Goal: Transaction & Acquisition: Purchase product/service

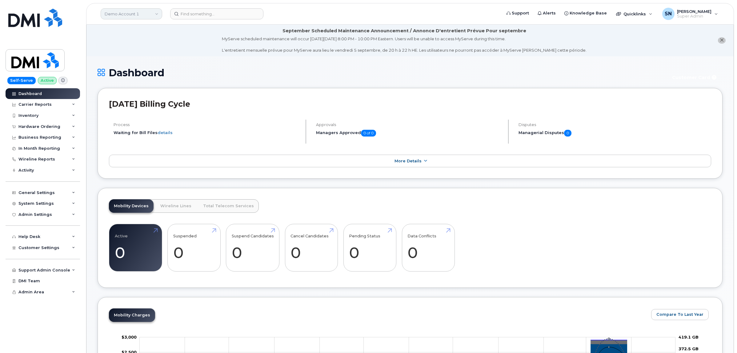
click at [127, 10] on link "Demo Account 1" at bounding box center [132, 13] width 62 height 11
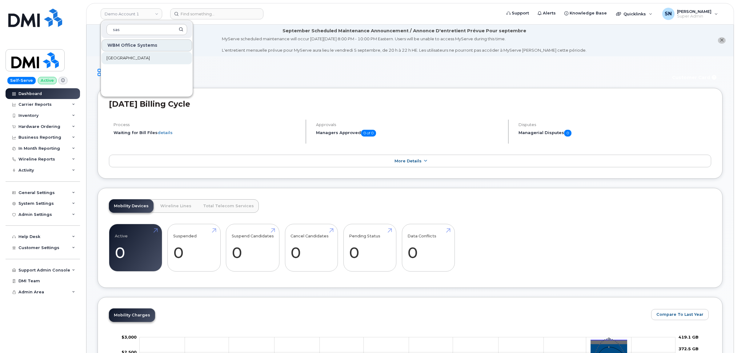
type input "sas"
click at [150, 58] on span "[GEOGRAPHIC_DATA]" at bounding box center [127, 58] width 43 height 6
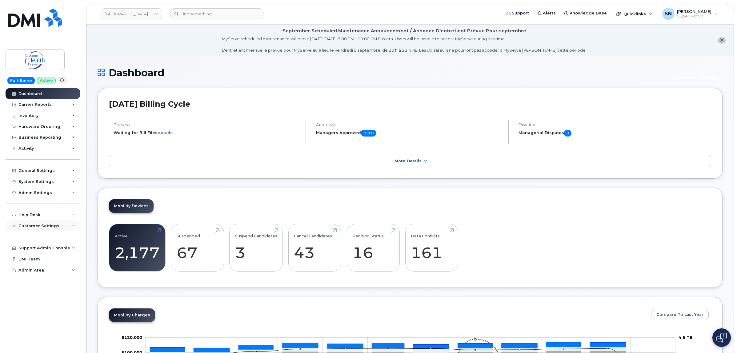
click at [53, 225] on span "Customer Settings" at bounding box center [38, 226] width 41 height 5
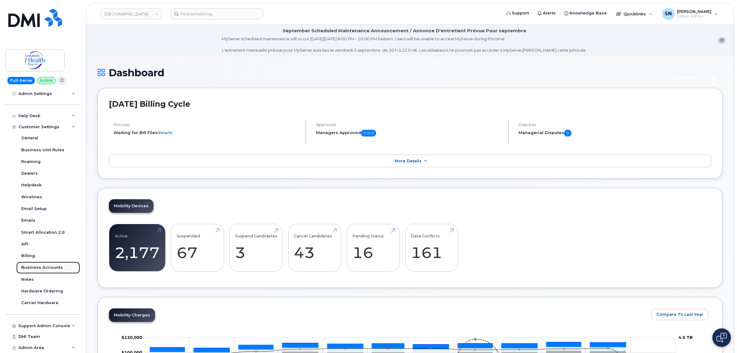
click at [50, 267] on div "Business Accounts" at bounding box center [42, 268] width 42 height 6
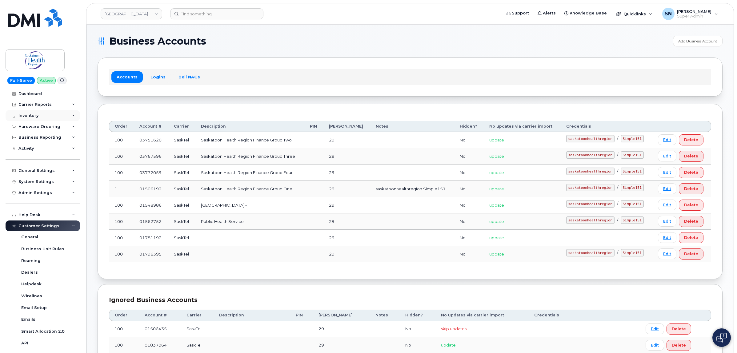
click at [35, 121] on div "Inventory" at bounding box center [43, 115] width 74 height 11
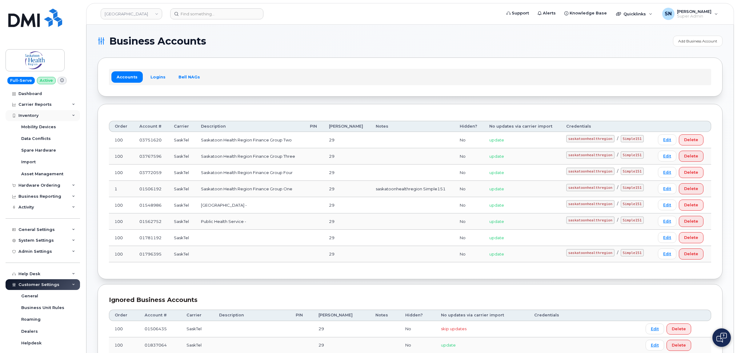
click at [33, 115] on div "Inventory" at bounding box center [28, 115] width 20 height 5
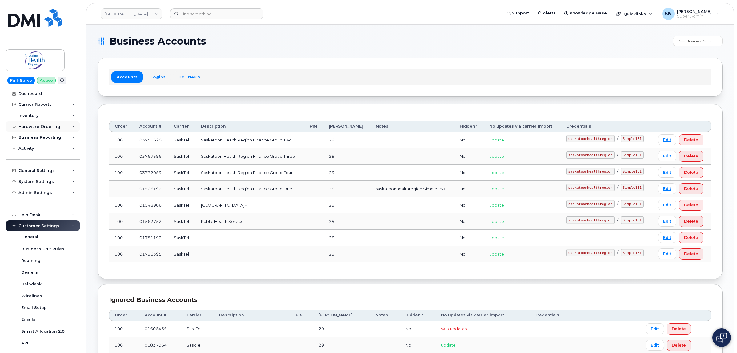
click at [38, 124] on div "Hardware Ordering" at bounding box center [43, 126] width 74 height 11
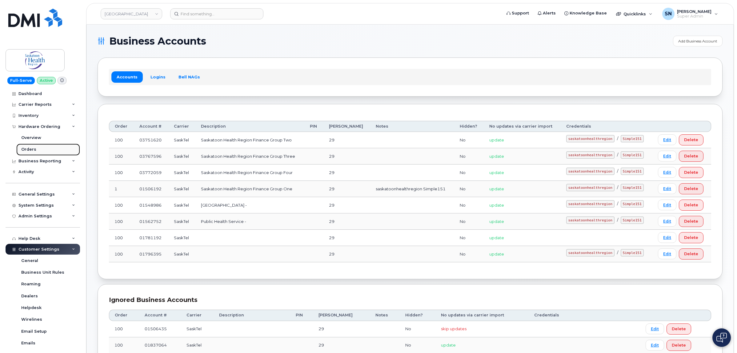
click at [40, 151] on link "Orders" at bounding box center [48, 150] width 64 height 12
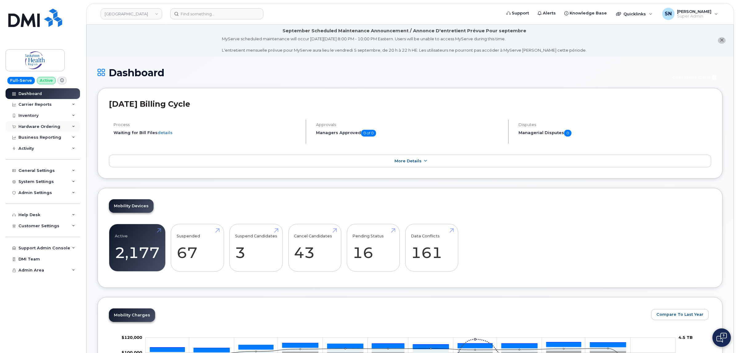
click at [48, 126] on div "Hardware Ordering" at bounding box center [39, 126] width 42 height 5
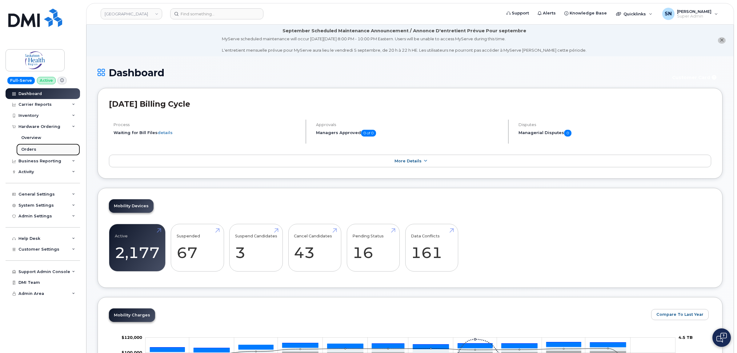
click at [34, 148] on div "Orders" at bounding box center [28, 150] width 15 height 6
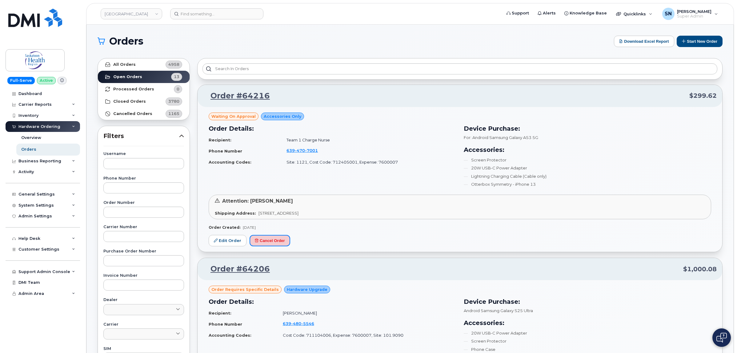
drag, startPoint x: 265, startPoint y: 239, endPoint x: 249, endPoint y: 243, distance: 16.5
drag, startPoint x: 249, startPoint y: 243, endPoint x: 387, endPoint y: 245, distance: 137.9
click at [387, 245] on div "Waiting On Approval Accessories Only Order Details: Recipient: Team 1 Charge Nu…" at bounding box center [460, 179] width 525 height 145
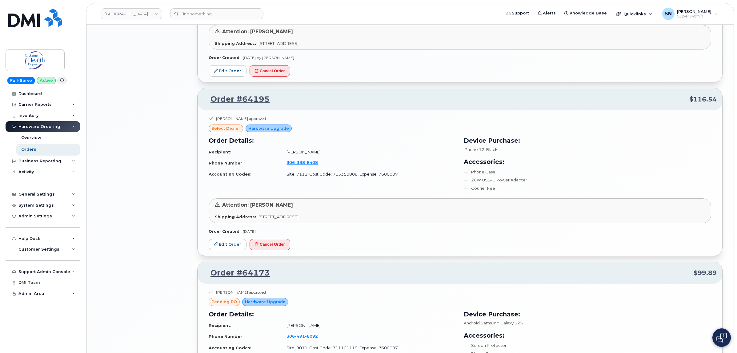
scroll to position [1039, 0]
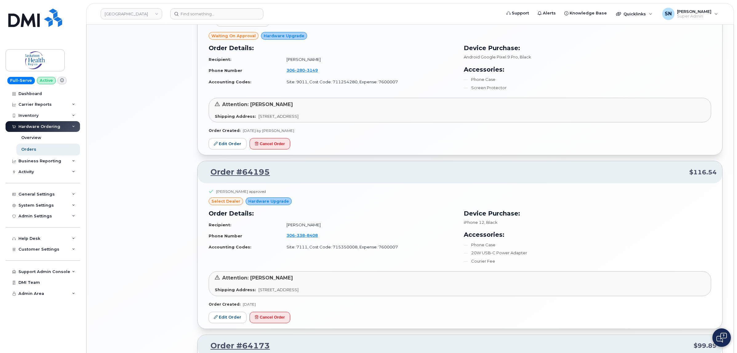
scroll to position [964, 0]
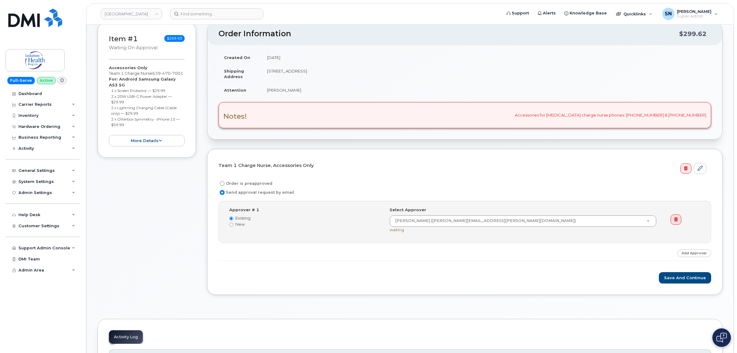
scroll to position [115, 0]
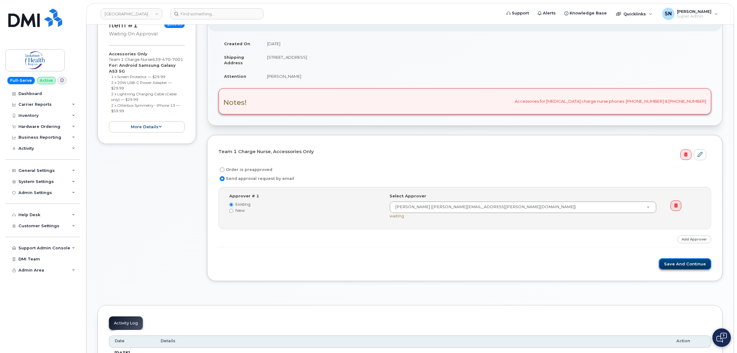
click at [682, 267] on button "Save and Continue" at bounding box center [685, 264] width 52 height 11
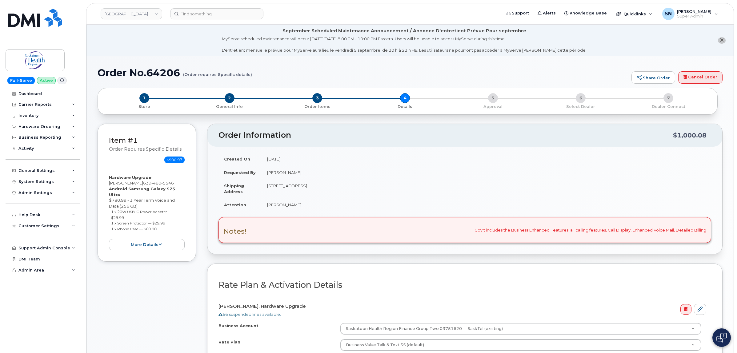
select select
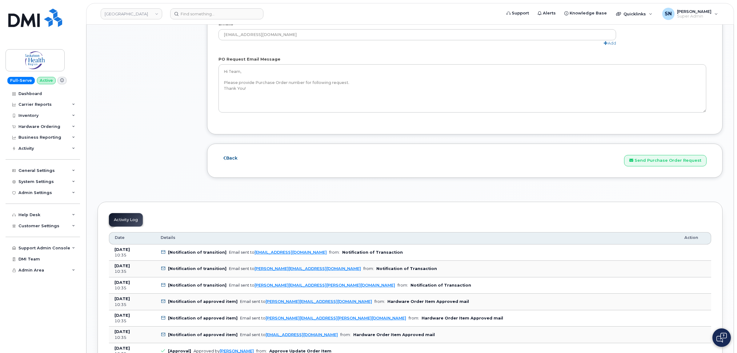
scroll to position [685, 0]
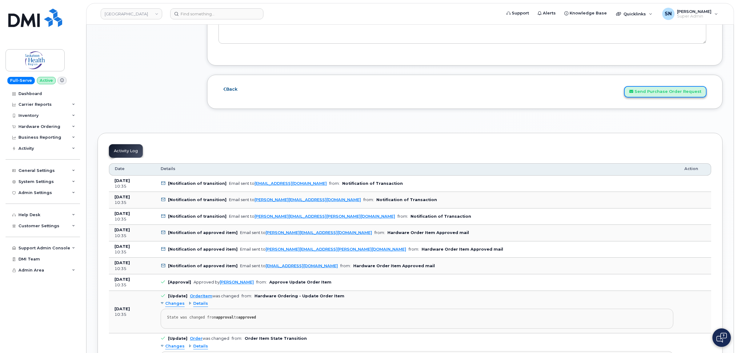
click at [655, 94] on button "Send Purchase Order Request" at bounding box center [665, 91] width 82 height 11
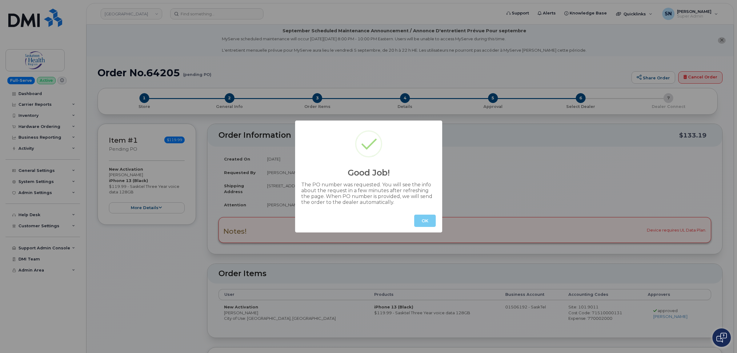
click at [425, 223] on button "OK" at bounding box center [425, 221] width 22 height 12
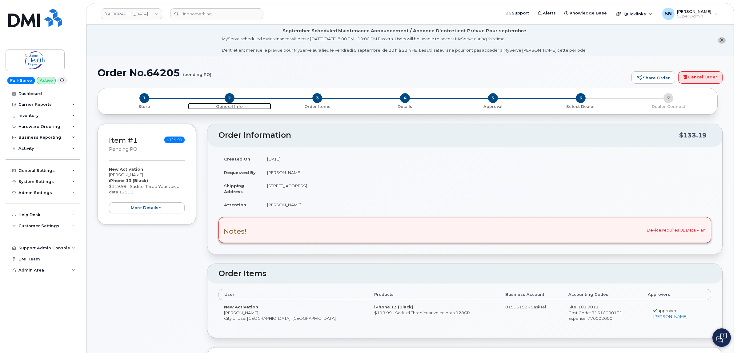
click at [228, 98] on span "2" at bounding box center [230, 98] width 10 height 10
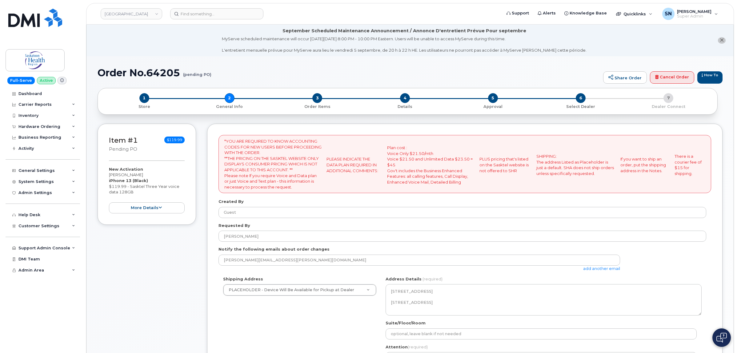
select select
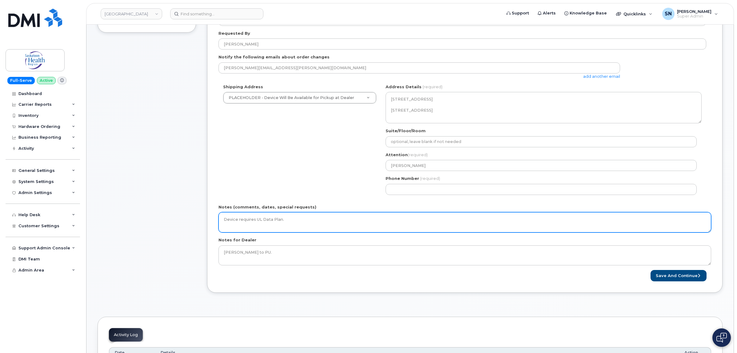
click at [378, 224] on textarea "Device requires UL Data Plan." at bounding box center [465, 222] width 493 height 20
drag, startPoint x: 458, startPoint y: 220, endPoint x: 285, endPoint y: 219, distance: 173.3
click at [285, 219] on textarea "Device requires UL Data Plan." at bounding box center [465, 222] width 493 height 20
type textarea "Device requires UL Data Plan. ***Do Not Need to Send Jackie Leason PO instructi…"
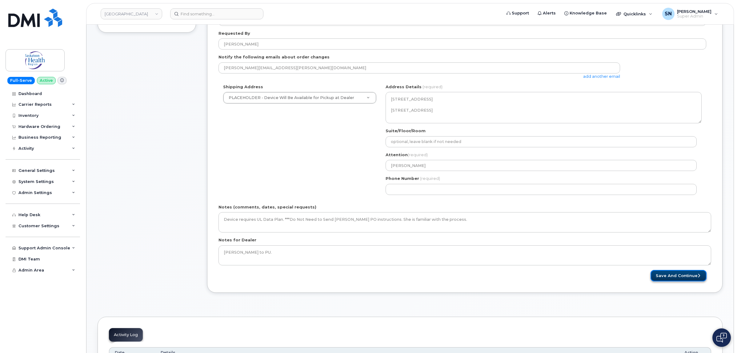
click at [660, 274] on button "Save and Continue" at bounding box center [679, 275] width 56 height 11
click at [417, 184] on div "Phone Number (required)" at bounding box center [544, 185] width 316 height 19
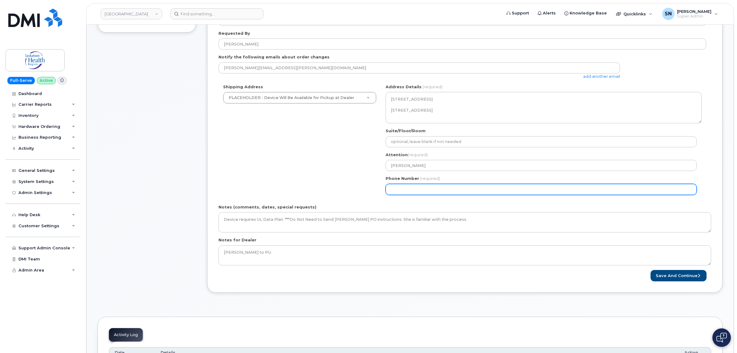
click at [420, 189] on input "Phone Number" at bounding box center [541, 189] width 311 height 11
select select
type input "123456789"
select select
type input "1234567890"
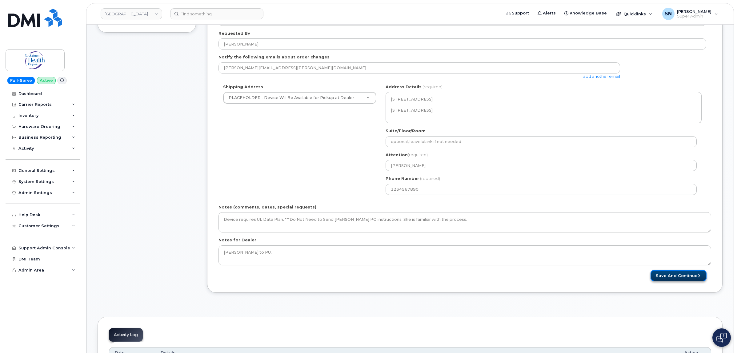
click at [660, 274] on button "Save and Continue" at bounding box center [679, 275] width 56 height 11
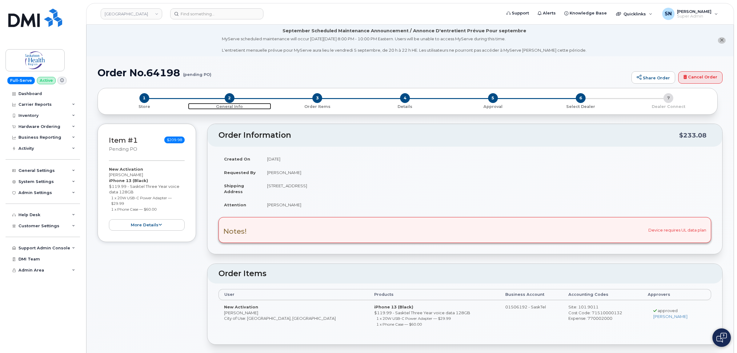
click at [231, 96] on span "2" at bounding box center [230, 98] width 10 height 10
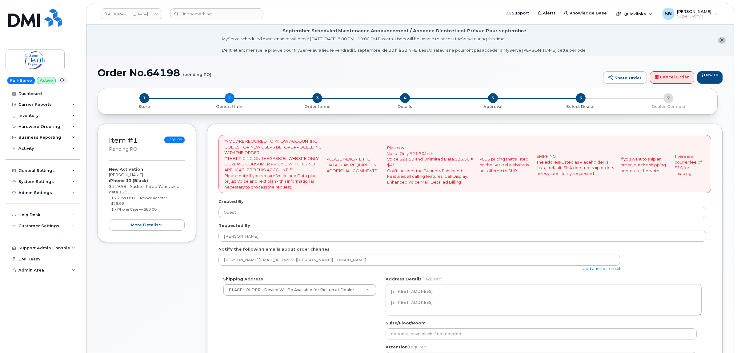
select select
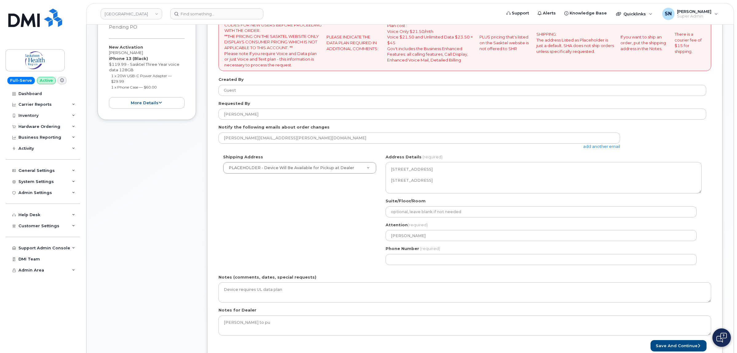
scroll to position [154, 0]
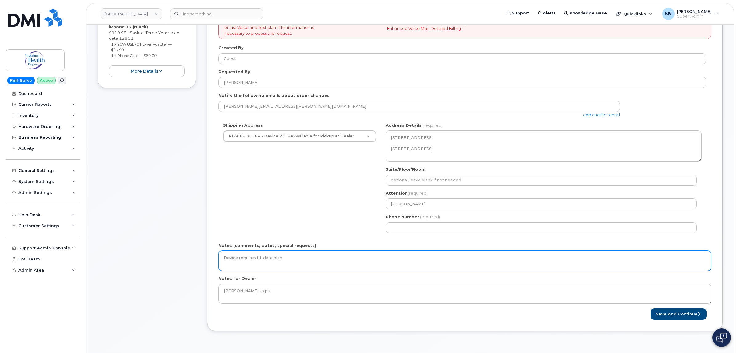
click at [334, 259] on textarea "Device requires UL data plan" at bounding box center [465, 261] width 493 height 20
paste textarea "***Do Not Need to Send Jackie Leason PO instructions. She is familiar with the …"
type textarea "Device requires UL data plan. ***Do Not Need to Send [PERSON_NAME] PO instructi…"
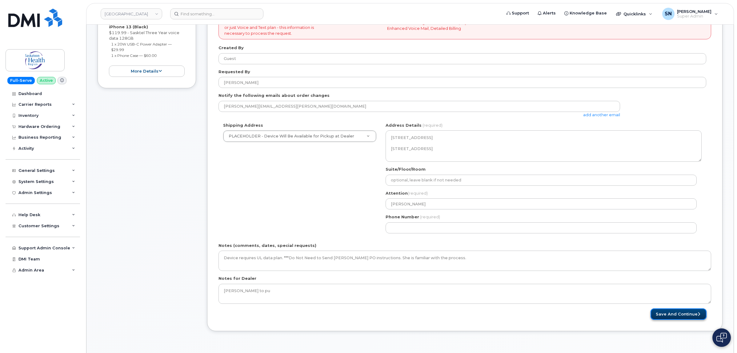
click at [664, 310] on button "Save and Continue" at bounding box center [679, 314] width 56 height 11
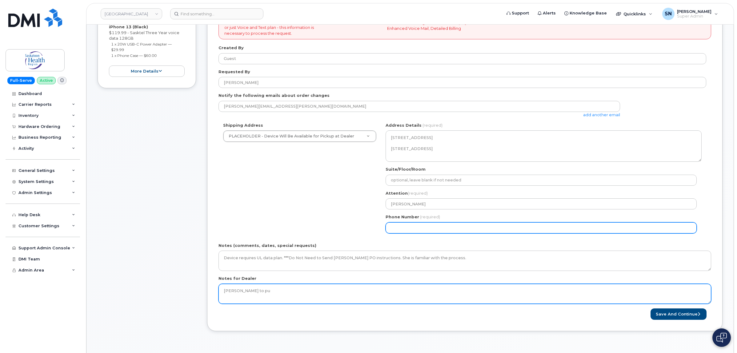
select select
type input "123456789"
select select
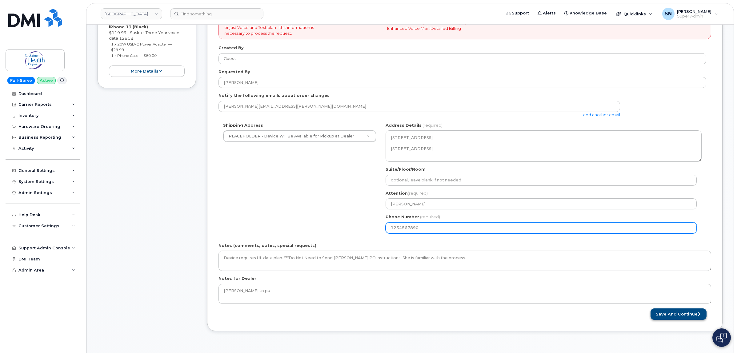
type input "1234567890"
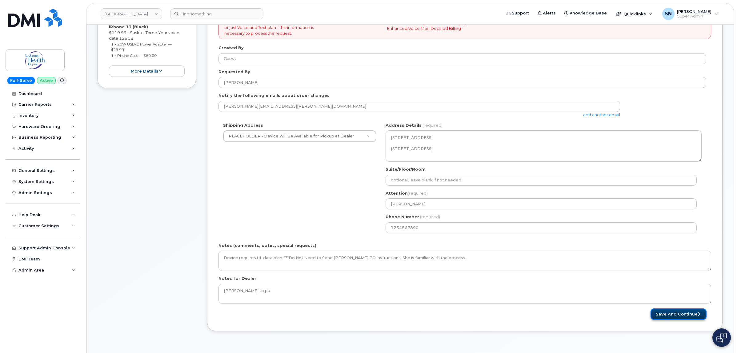
click at [693, 317] on button "Save and Continue" at bounding box center [679, 314] width 56 height 11
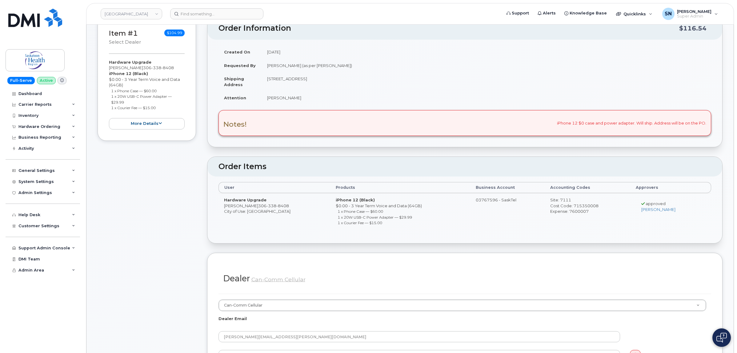
scroll to position [38, 0]
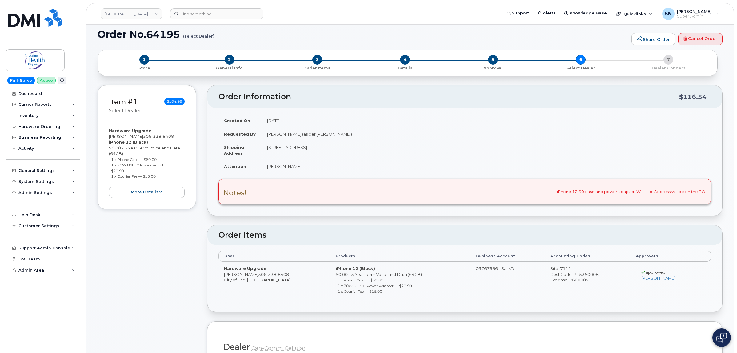
drag, startPoint x: 267, startPoint y: 167, endPoint x: 299, endPoint y: 169, distance: 33.0
click at [299, 169] on td "[PERSON_NAME]" at bounding box center [487, 167] width 450 height 14
copy td "[PERSON_NAME]"
click at [196, 11] on input at bounding box center [216, 13] width 93 height 11
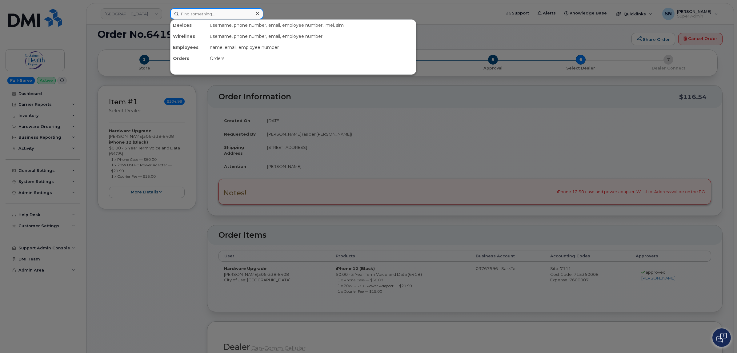
paste input "[PERSON_NAME]"
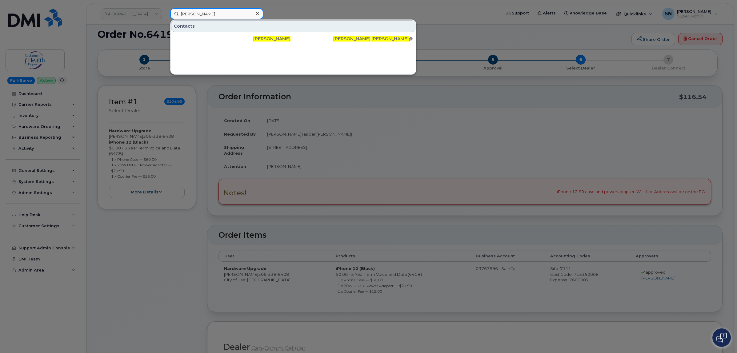
type input "[PERSON_NAME]"
click at [199, 187] on div at bounding box center [368, 176] width 737 height 353
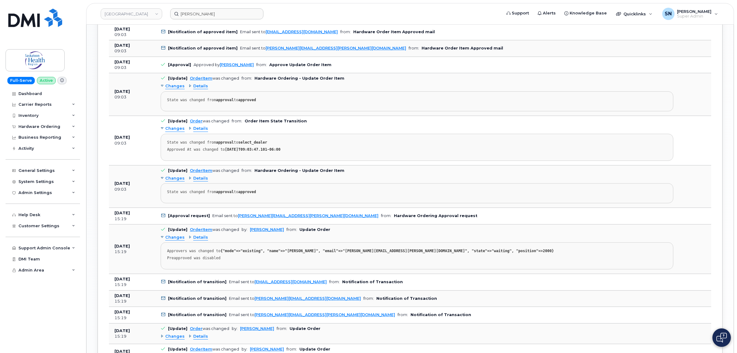
scroll to position [962, 0]
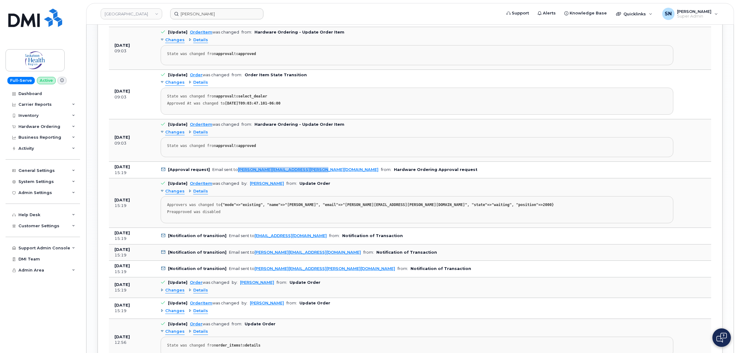
copy link "[PERSON_NAME][EMAIL_ADDRESS][PERSON_NAME][DOMAIN_NAME]"
drag, startPoint x: 312, startPoint y: 174, endPoint x: 236, endPoint y: 176, distance: 76.4
click at [236, 176] on td "[Approval request] Email sent to Ashley.leach@saskhealthauthority.ca from: Hard…" at bounding box center [417, 170] width 524 height 17
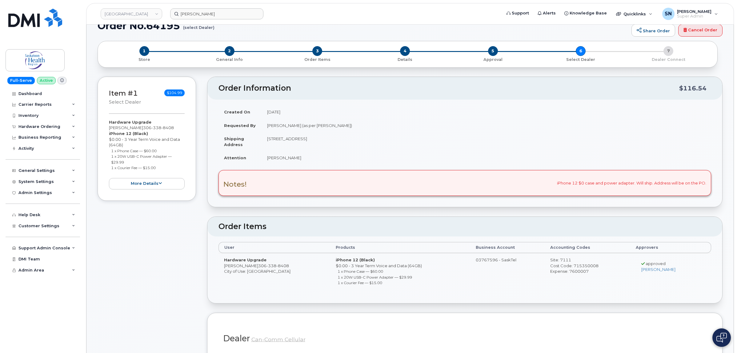
scroll to position [0, 0]
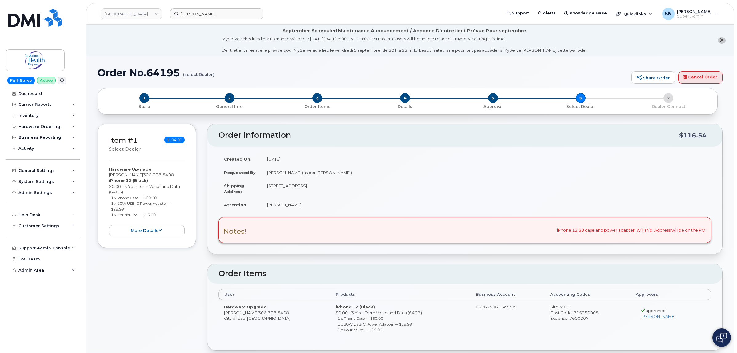
drag, startPoint x: 111, startPoint y: 198, endPoint x: 161, endPoint y: 195, distance: 49.9
click at [161, 195] on li "1 x Phone Case — $60.00" at bounding box center [148, 198] width 74 height 6
copy small "1 x Phone Case — $60.00"
click at [111, 203] on small "1 x 20W USB-C Power Adapter — $29.99" at bounding box center [141, 206] width 61 height 10
drag, startPoint x: 111, startPoint y: 203, endPoint x: 124, endPoint y: 209, distance: 13.9
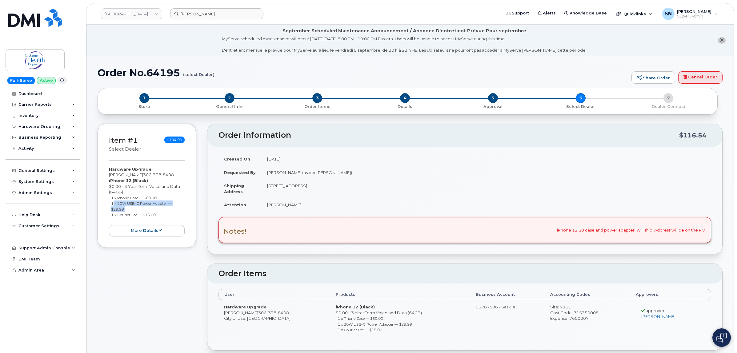
click at [124, 209] on small "1 x 20W USB-C Power Adapter — $29.99" at bounding box center [141, 206] width 61 height 10
copy ul "1 x 20W USB-C Power Adapter — $29.99"
click at [111, 215] on small "1 x Courier Fee — $15.00" at bounding box center [133, 215] width 45 height 5
drag, startPoint x: 111, startPoint y: 215, endPoint x: 156, endPoint y: 217, distance: 45.3
click at [156, 217] on li "1 x Courier Fee — $15.00" at bounding box center [148, 215] width 74 height 6
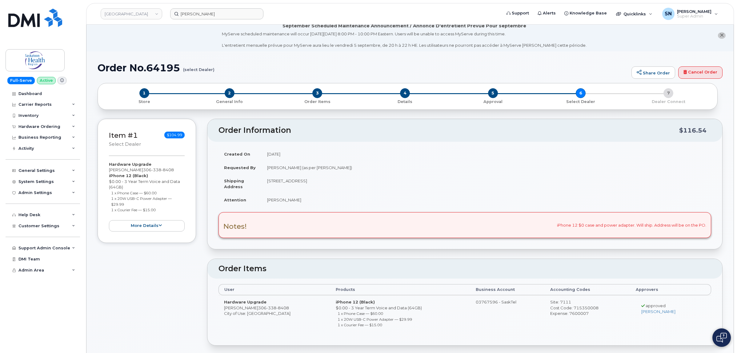
scroll to position [38, 0]
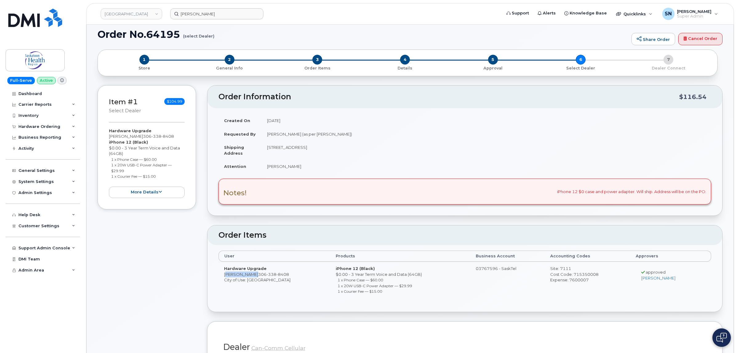
drag, startPoint x: 223, startPoint y: 277, endPoint x: 250, endPoint y: 278, distance: 27.1
click at [250, 278] on td "Hardware Upgrade Ashley Leach 306 338 8408 City of Use: Wadena" at bounding box center [275, 281] width 112 height 39
copy td "Ashley Leach"
drag, startPoint x: 228, startPoint y: 58, endPoint x: 310, endPoint y: 176, distance: 143.7
click at [228, 58] on span "2" at bounding box center [230, 60] width 10 height 10
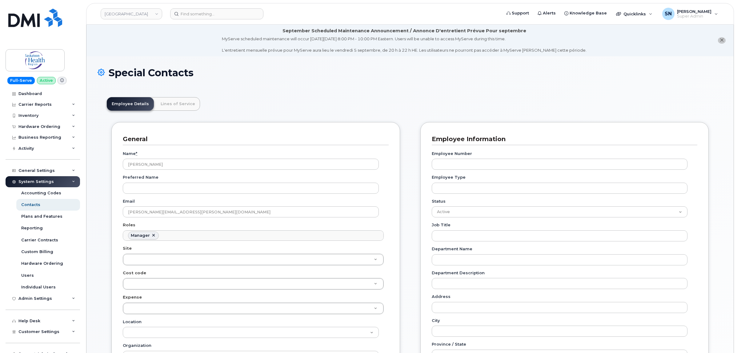
scroll to position [46, 0]
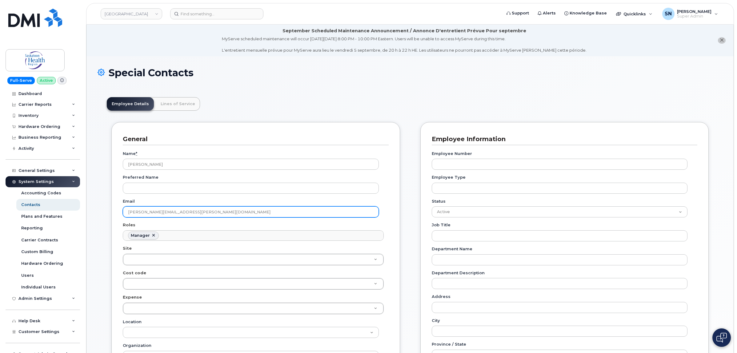
drag, startPoint x: 219, startPoint y: 215, endPoint x: 113, endPoint y: 219, distance: 106.9
click at [113, 219] on div "General Name * Noreen Rumpel Preferred Name Email Noreen.Rumpel@saskhealthautho…" at bounding box center [255, 290] width 289 height 337
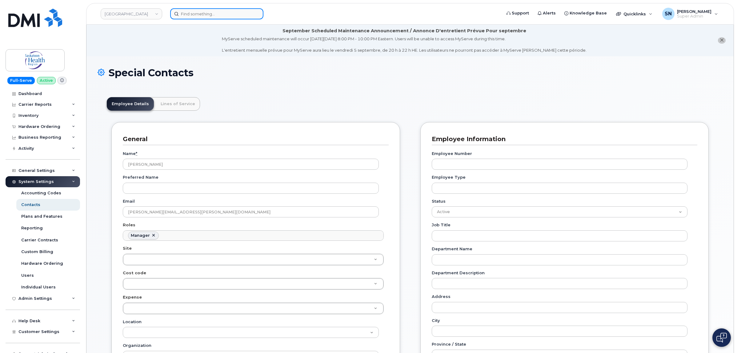
click at [242, 10] on input at bounding box center [216, 13] width 93 height 11
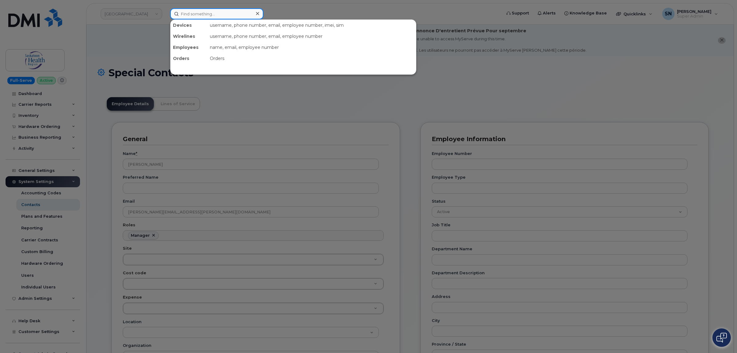
paste input "Trudy Kiefer"
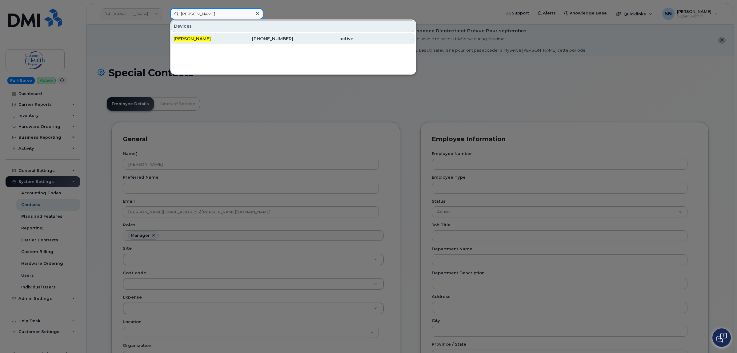
type input "Trudy Kiefer"
click at [250, 41] on div "306-320-8445" at bounding box center [264, 39] width 60 height 6
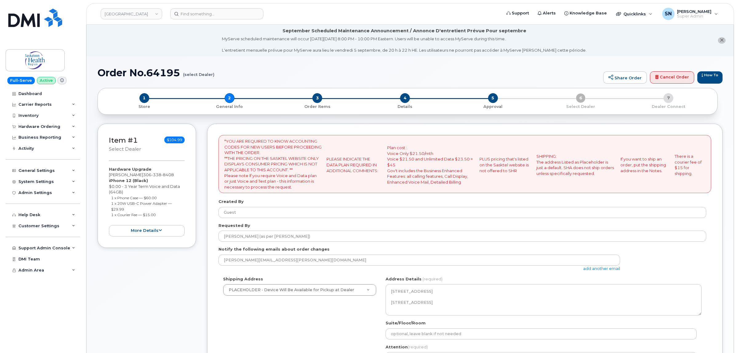
select select
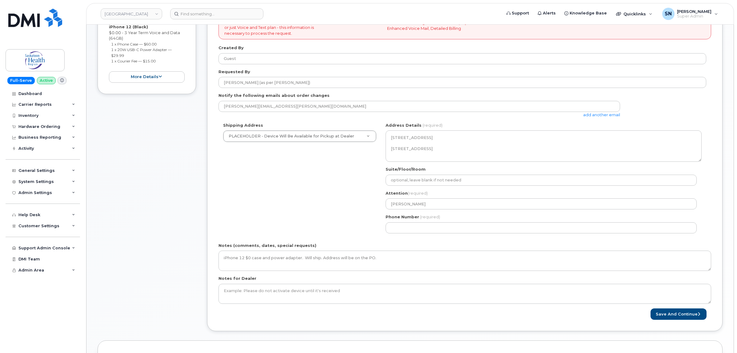
scroll to position [154, 0]
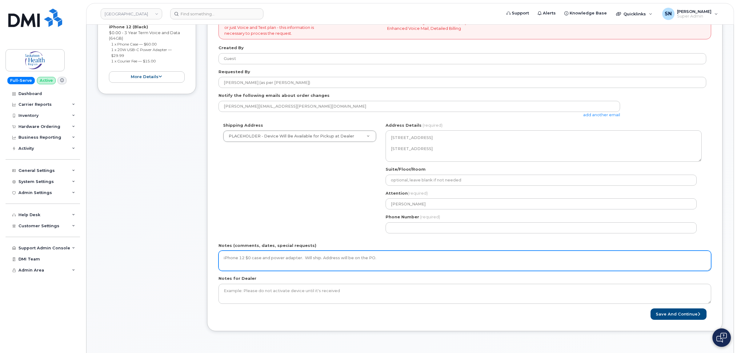
click at [393, 262] on textarea "iPhone 12 $0 case and power adapter. Will ship. Address will be on the PO." at bounding box center [465, 261] width 493 height 20
type textarea "iPhone 12 $0 case and power adapter. Will ship. Address will be on the PO. ***P…"
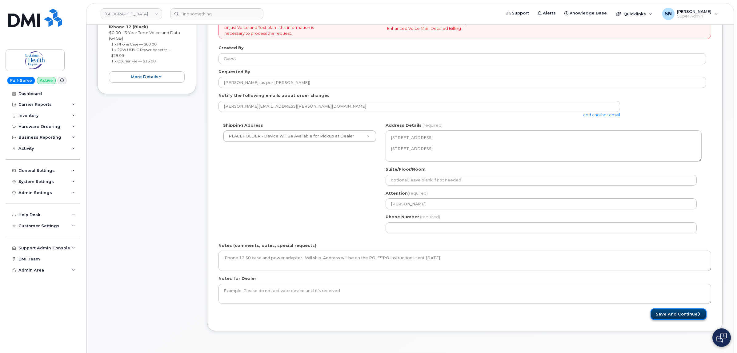
click at [675, 316] on button "Save and Continue" at bounding box center [679, 314] width 56 height 11
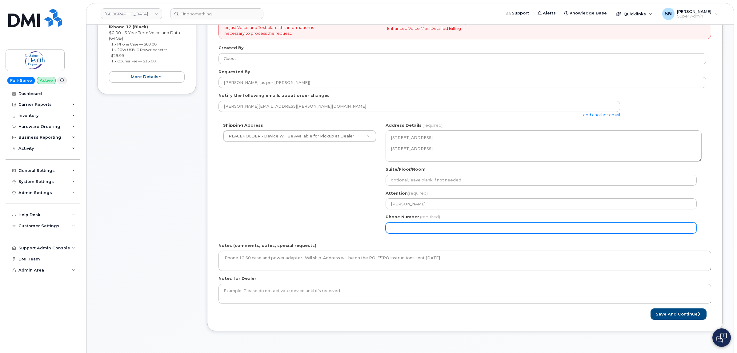
select select
type input "123457890"
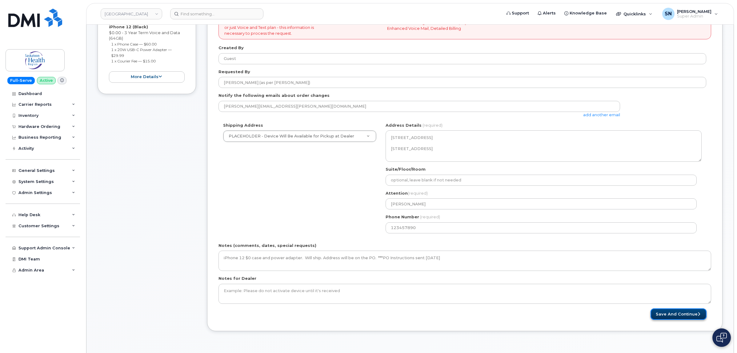
click at [661, 311] on button "Save and Continue" at bounding box center [679, 314] width 56 height 11
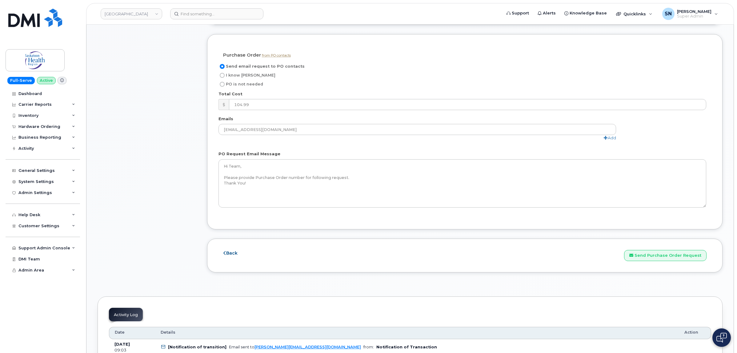
scroll to position [692, 0]
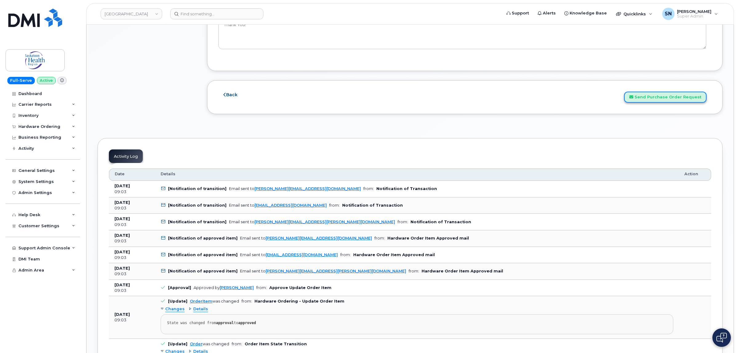
click at [667, 102] on button "Send Purchase Order Request" at bounding box center [665, 97] width 82 height 11
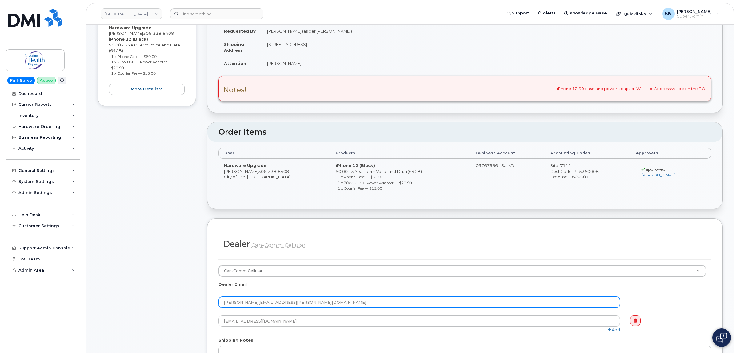
scroll to position [0, 0]
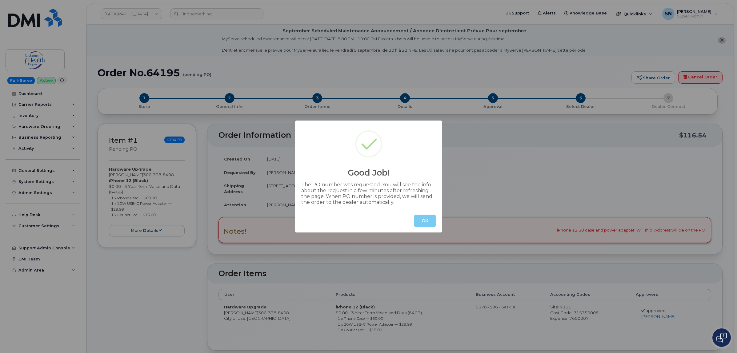
click at [428, 225] on button "OK" at bounding box center [425, 221] width 22 height 12
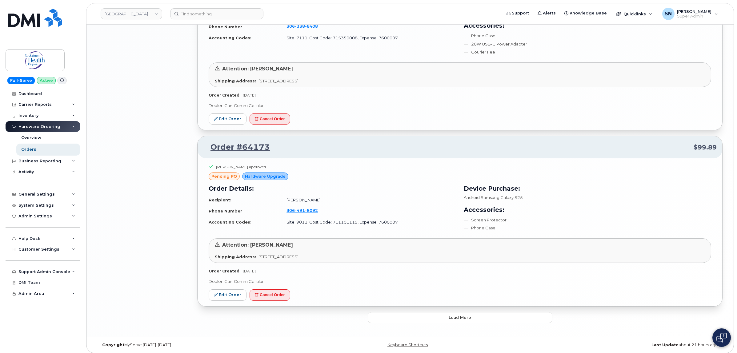
scroll to position [1203, 0]
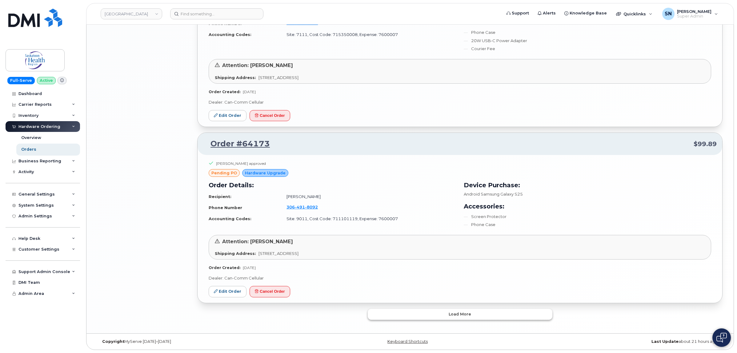
click at [463, 316] on span "Load more" at bounding box center [460, 314] width 22 height 6
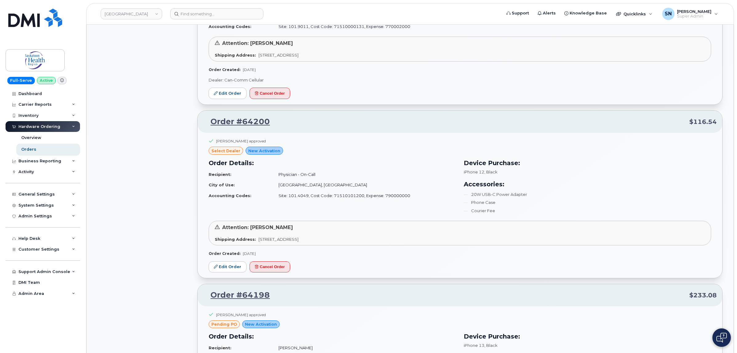
scroll to position [577, 0]
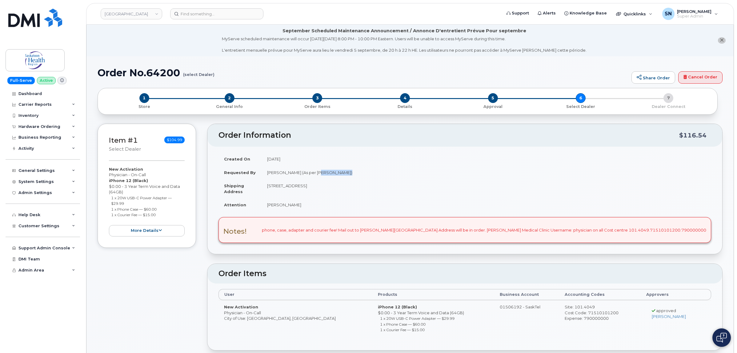
copy td "[PERSON_NAME]"
drag, startPoint x: 315, startPoint y: 173, endPoint x: 338, endPoint y: 178, distance: 23.8
click at [338, 178] on td "[PERSON_NAME] (As per [PERSON_NAME])" at bounding box center [487, 173] width 450 height 14
click at [265, 168] on td "[PERSON_NAME] (As per [PERSON_NAME])" at bounding box center [487, 173] width 450 height 14
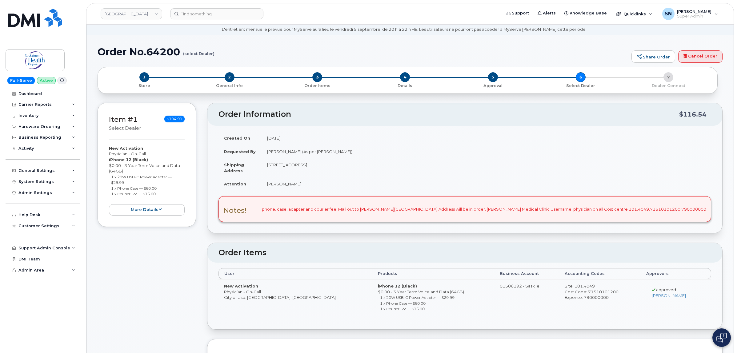
scroll to position [38, 0]
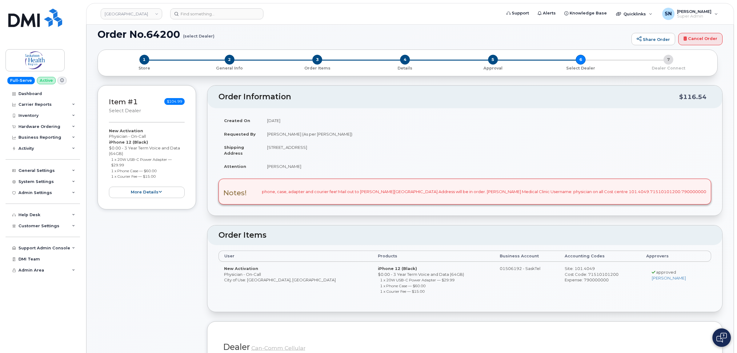
drag, startPoint x: 111, startPoint y: 160, endPoint x: 125, endPoint y: 164, distance: 14.3
click at [125, 164] on li "1 x 20W USB-C Power Adapter — $29.99" at bounding box center [148, 162] width 74 height 11
copy small "1 x 20W USB-C Power Adapter — $29.99"
drag, startPoint x: 111, startPoint y: 171, endPoint x: 159, endPoint y: 171, distance: 48.3
click at [159, 171] on li "1 x Phone Case — $60.00" at bounding box center [148, 171] width 74 height 6
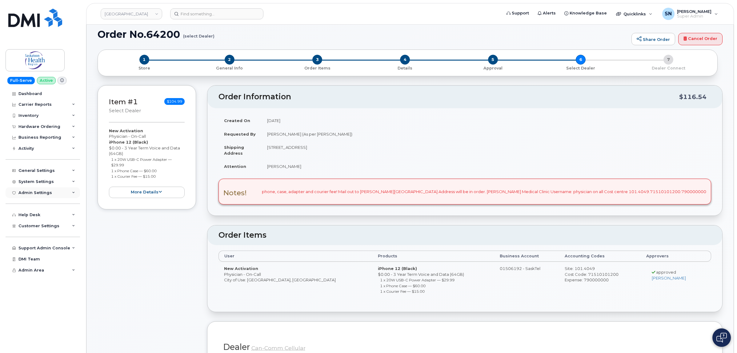
copy small "1 x Phone Case — $60.00"
drag, startPoint x: 111, startPoint y: 177, endPoint x: 158, endPoint y: 179, distance: 47.4
click at [158, 179] on li "1 x Courier Fee — $15.00" at bounding box center [148, 177] width 74 height 6
copy small "1 x Courier Fee — $15.00"
drag, startPoint x: 109, startPoint y: 136, endPoint x: 148, endPoint y: 136, distance: 38.5
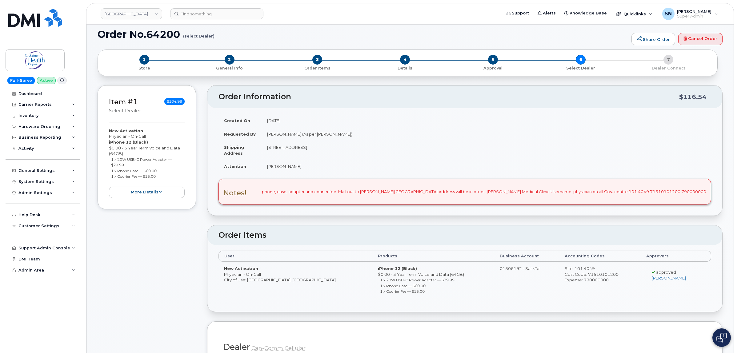
click at [148, 136] on div "New Activation Physician - On-Call iPhone 12 (Black) $0.00 - 3 Year Term Voice …" at bounding box center [147, 163] width 76 height 70
copy div "Physician - On-Call"
click at [228, 59] on span "2" at bounding box center [230, 60] width 10 height 10
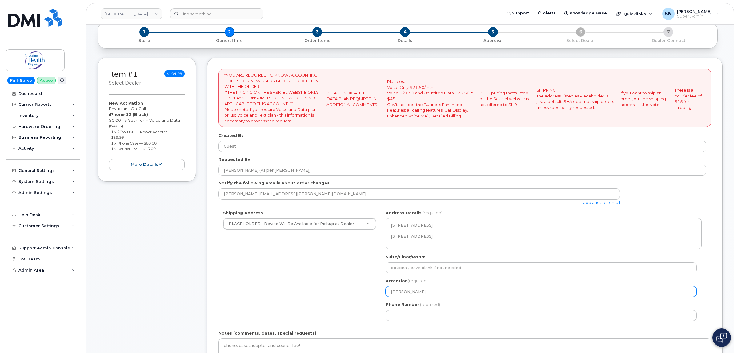
scroll to position [115, 0]
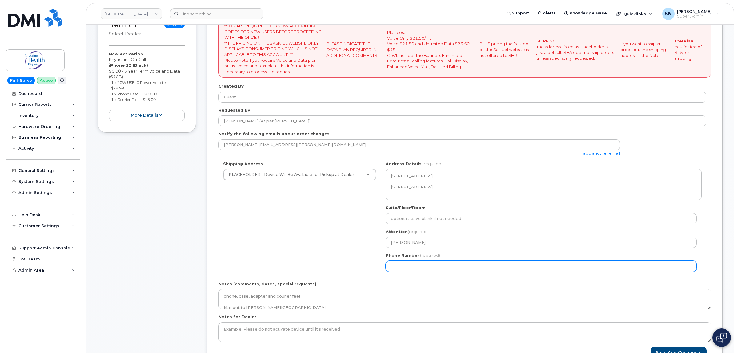
click at [420, 267] on input "Phone Number" at bounding box center [541, 266] width 311 height 11
select select
type input "123456789"
select select
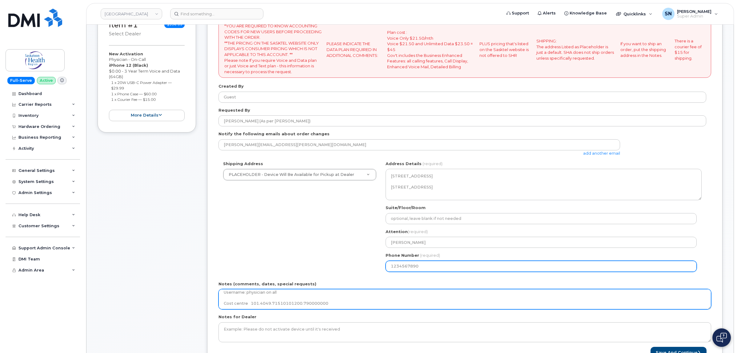
scroll to position [39, 0]
type input "1234567890"
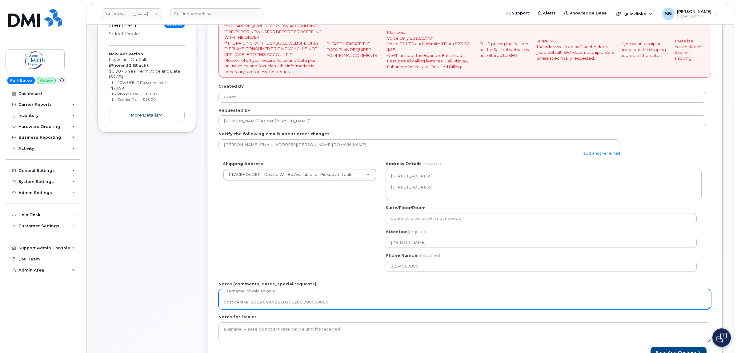
click at [342, 301] on textarea "phone, case, adapter and courier fee! Mail out to Watrous Medical Clinic Addres…" at bounding box center [465, 299] width 493 height 20
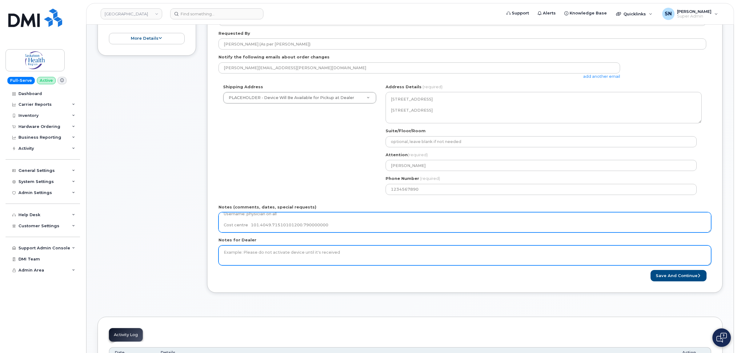
scroll to position [46, 0]
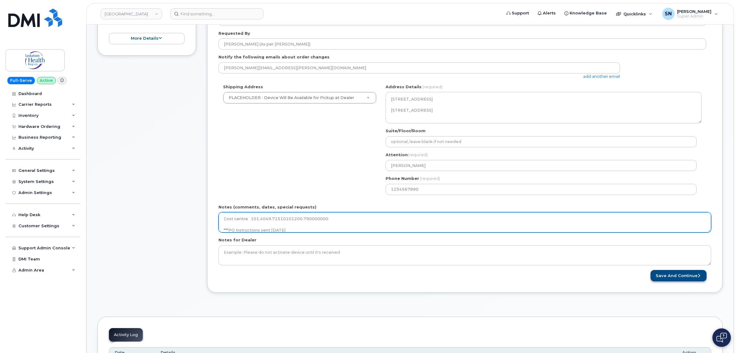
type textarea "phone, case, adapter and courier fee! Mail out to [PERSON_NAME][GEOGRAPHIC_DATA…"
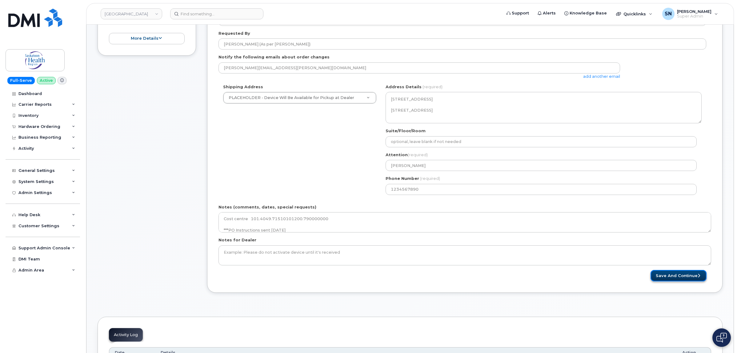
click at [681, 275] on button "Save and Continue" at bounding box center [679, 275] width 56 height 11
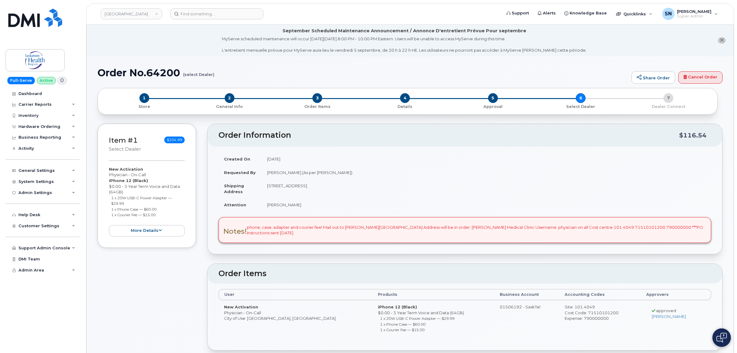
click at [724, 42] on icon "close notification" at bounding box center [722, 40] width 4 height 4
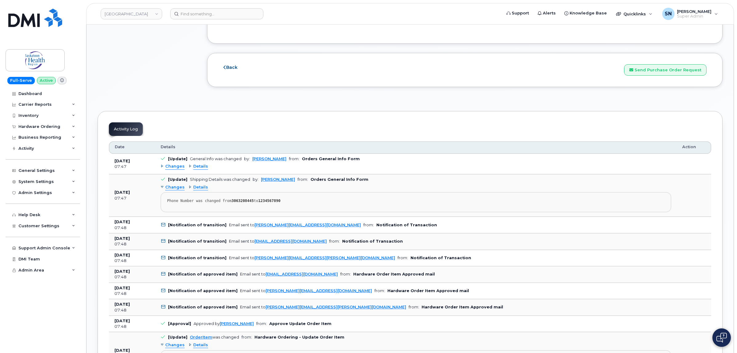
scroll to position [692, 0]
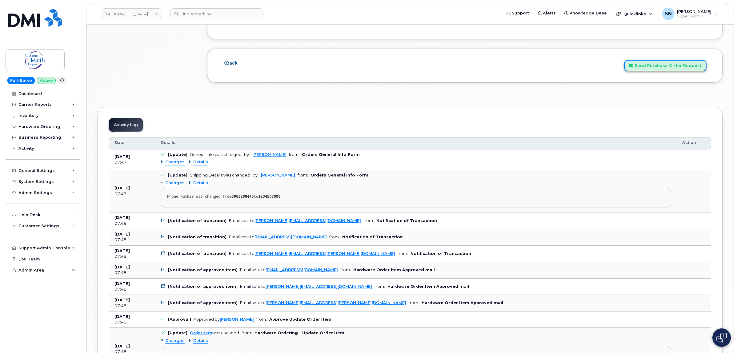
click at [676, 70] on button "Send Purchase Order Request" at bounding box center [665, 65] width 82 height 11
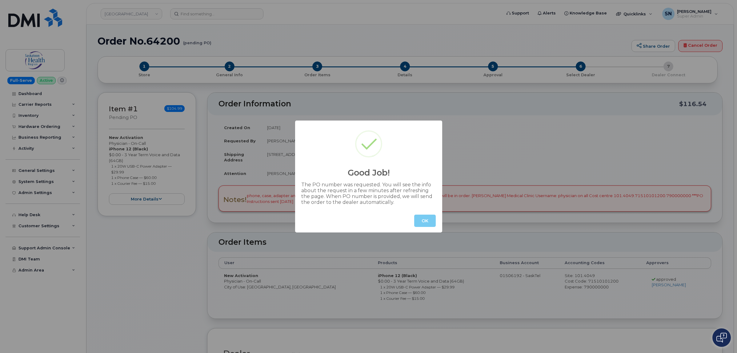
click at [426, 221] on button "OK" at bounding box center [425, 221] width 22 height 12
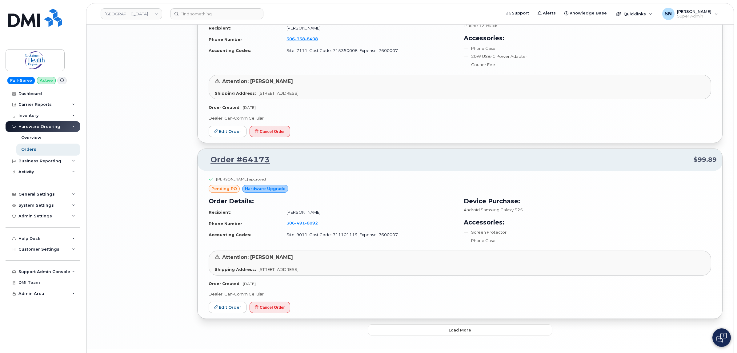
scroll to position [1213, 0]
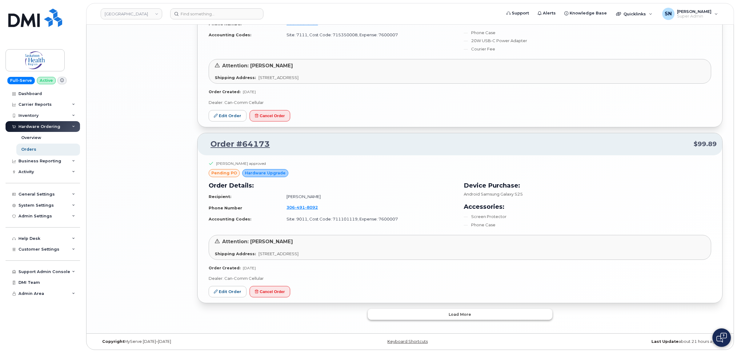
click at [446, 318] on button "Load more" at bounding box center [460, 314] width 185 height 11
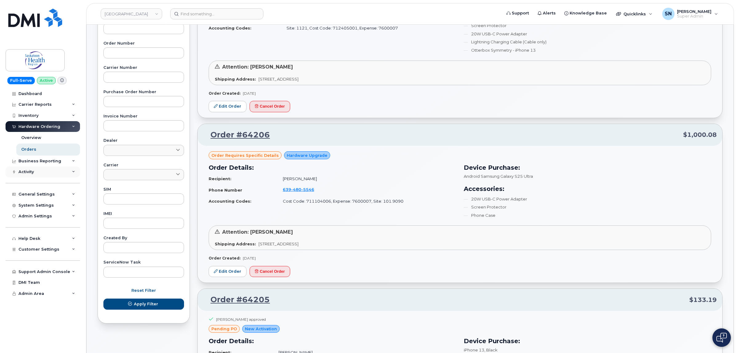
scroll to position [160, 0]
